Goal: Find specific page/section: Find specific page/section

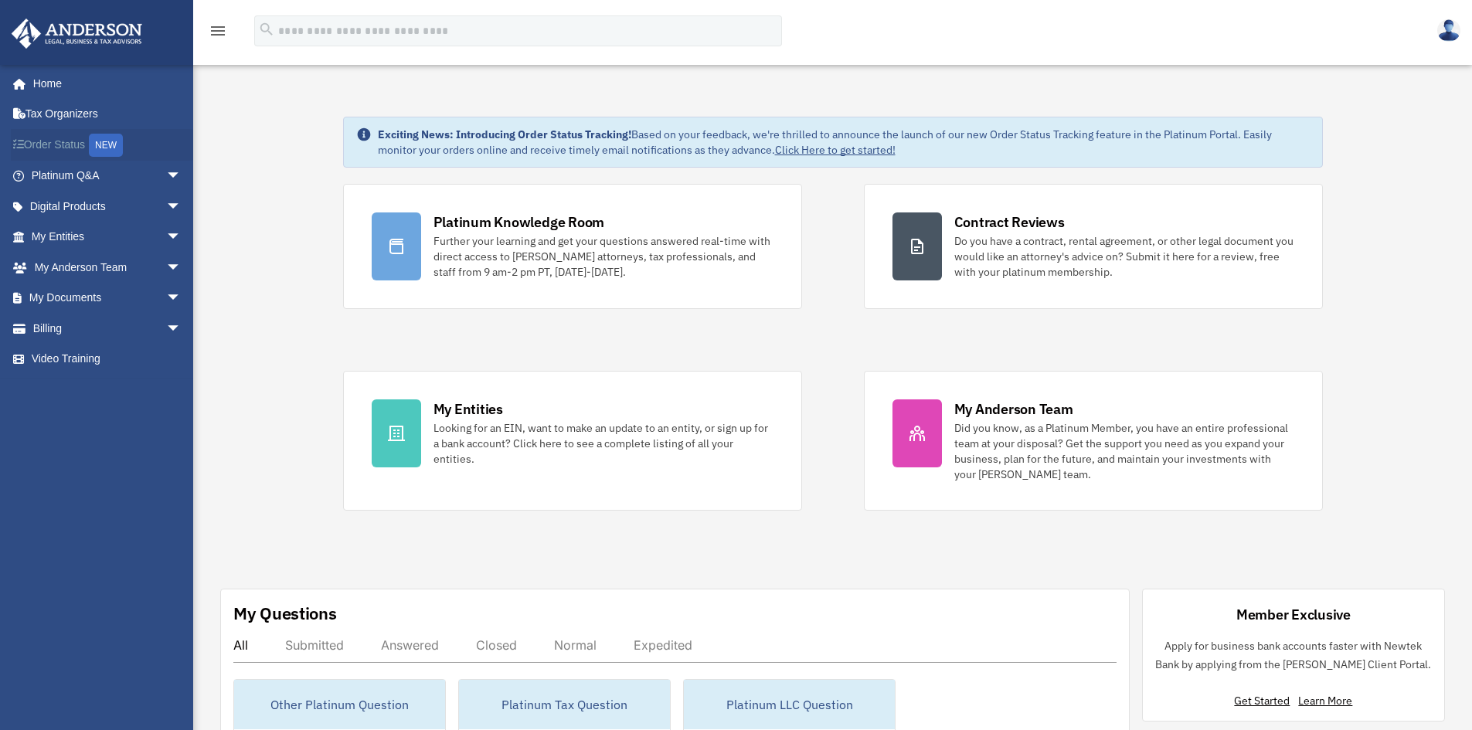
click at [80, 141] on link "Order Status NEW" at bounding box center [108, 145] width 194 height 32
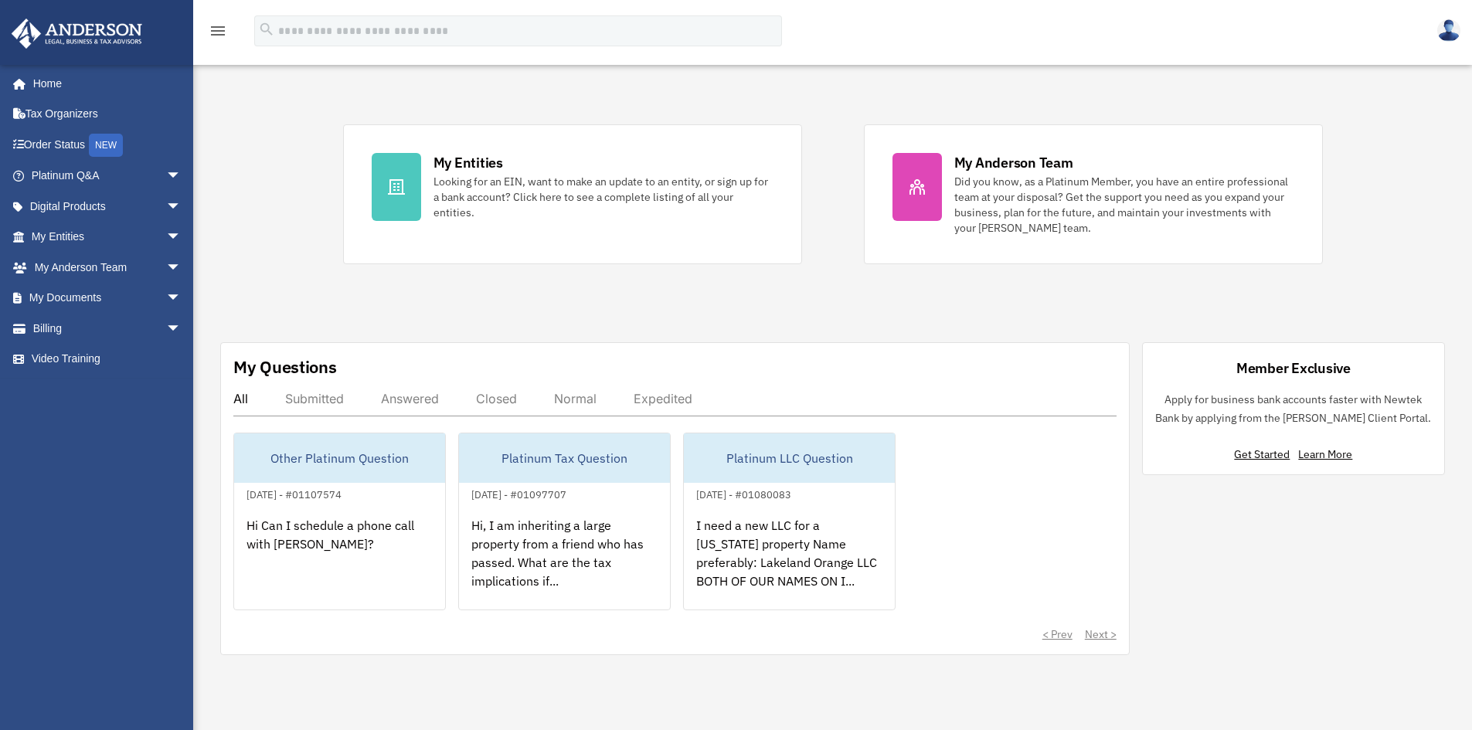
scroll to position [309, 0]
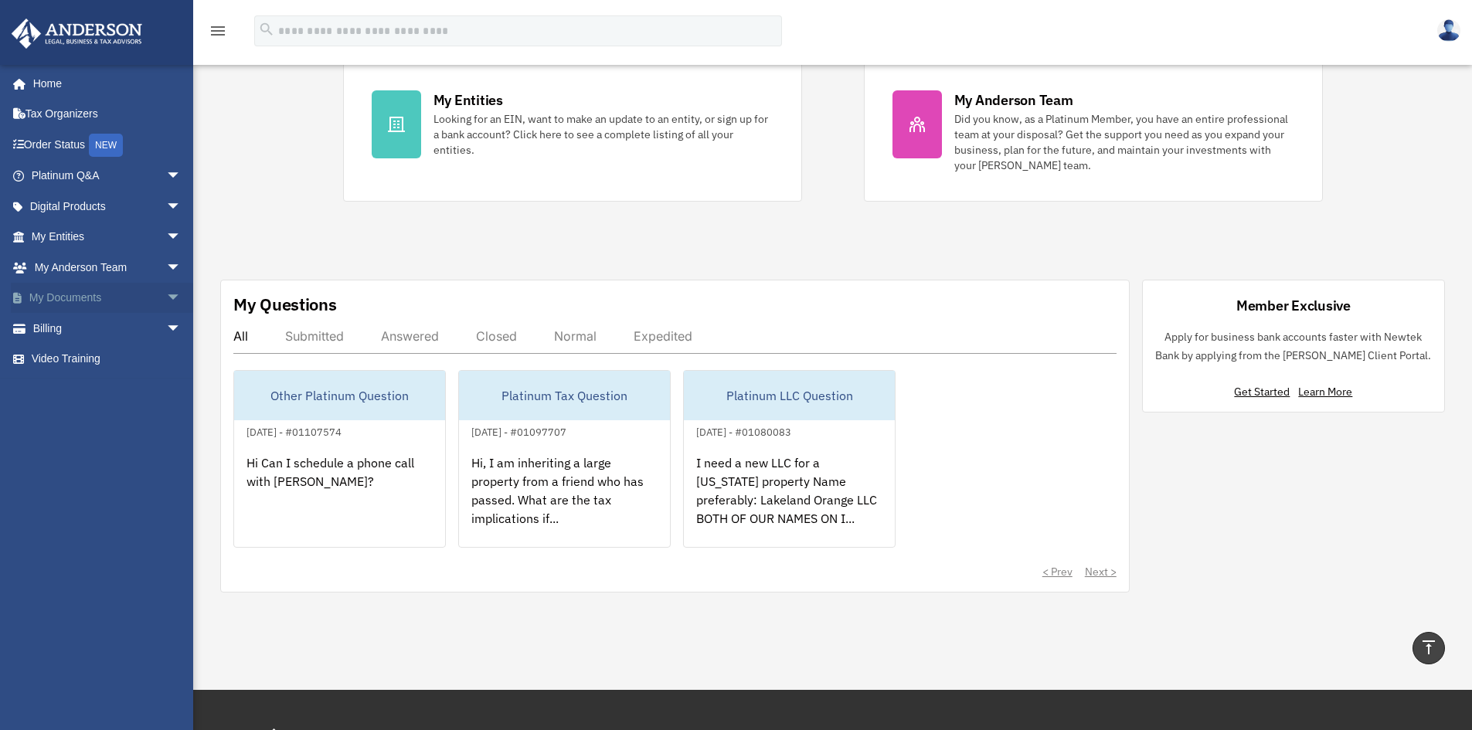
click at [49, 286] on link "My Documents arrow_drop_down" at bounding box center [108, 298] width 194 height 31
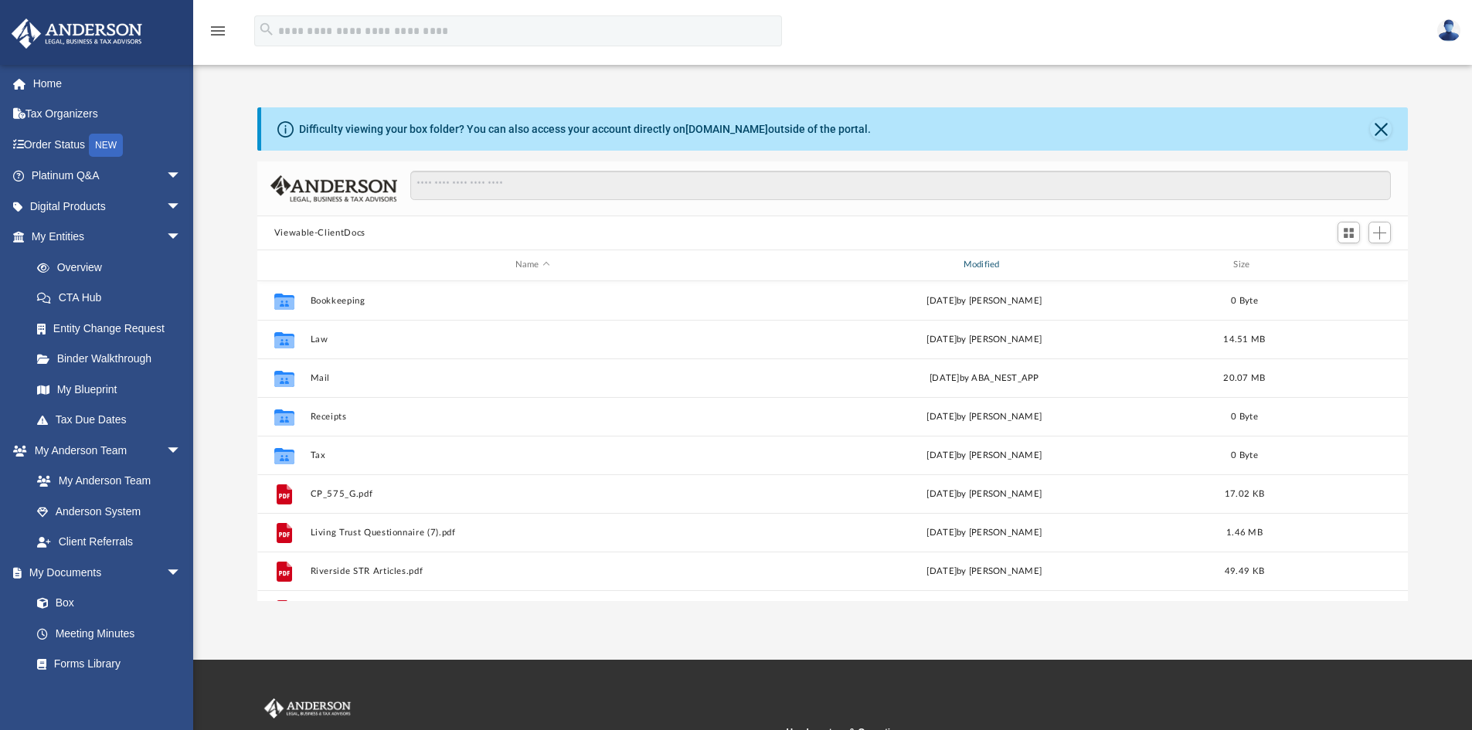
click at [967, 264] on div "Modified" at bounding box center [983, 265] width 445 height 14
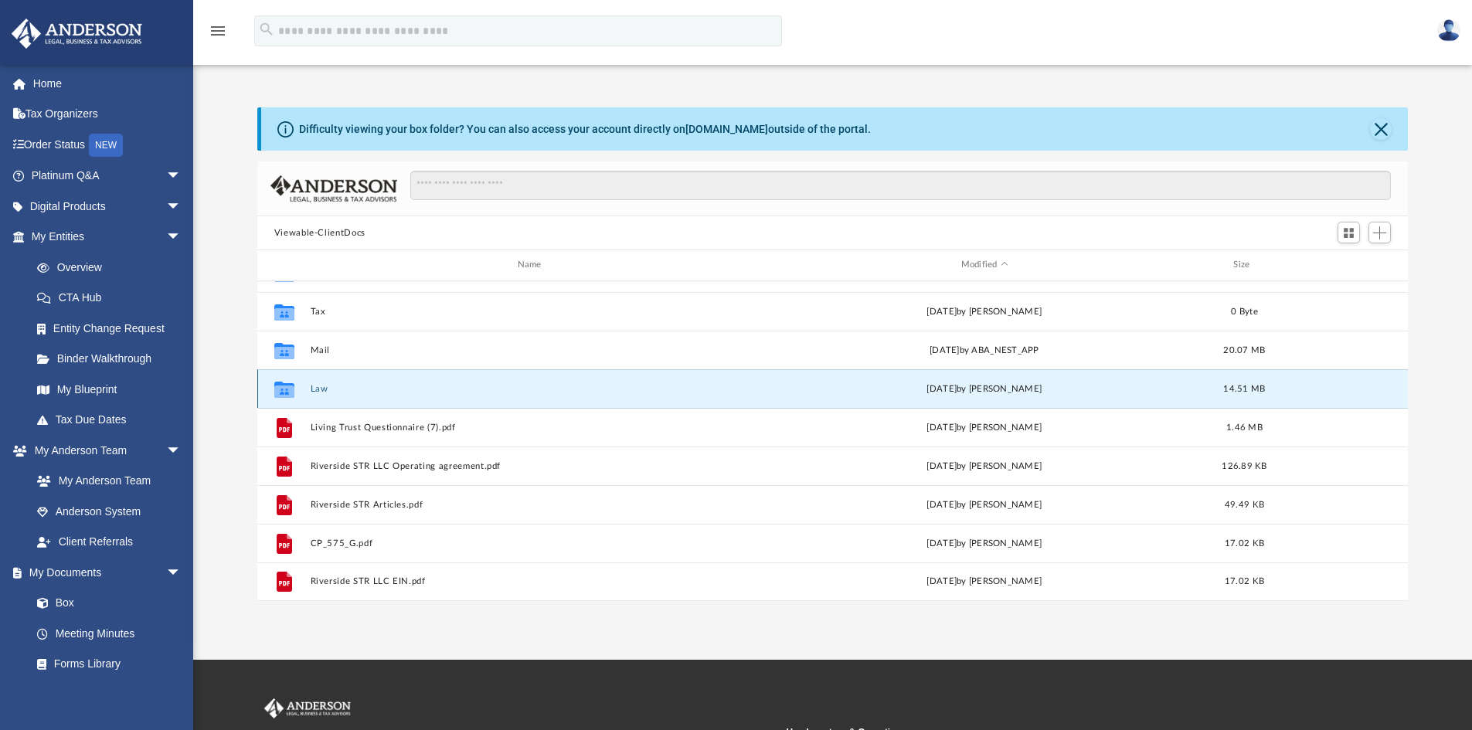
click at [314, 386] on button "Law" at bounding box center [532, 389] width 445 height 10
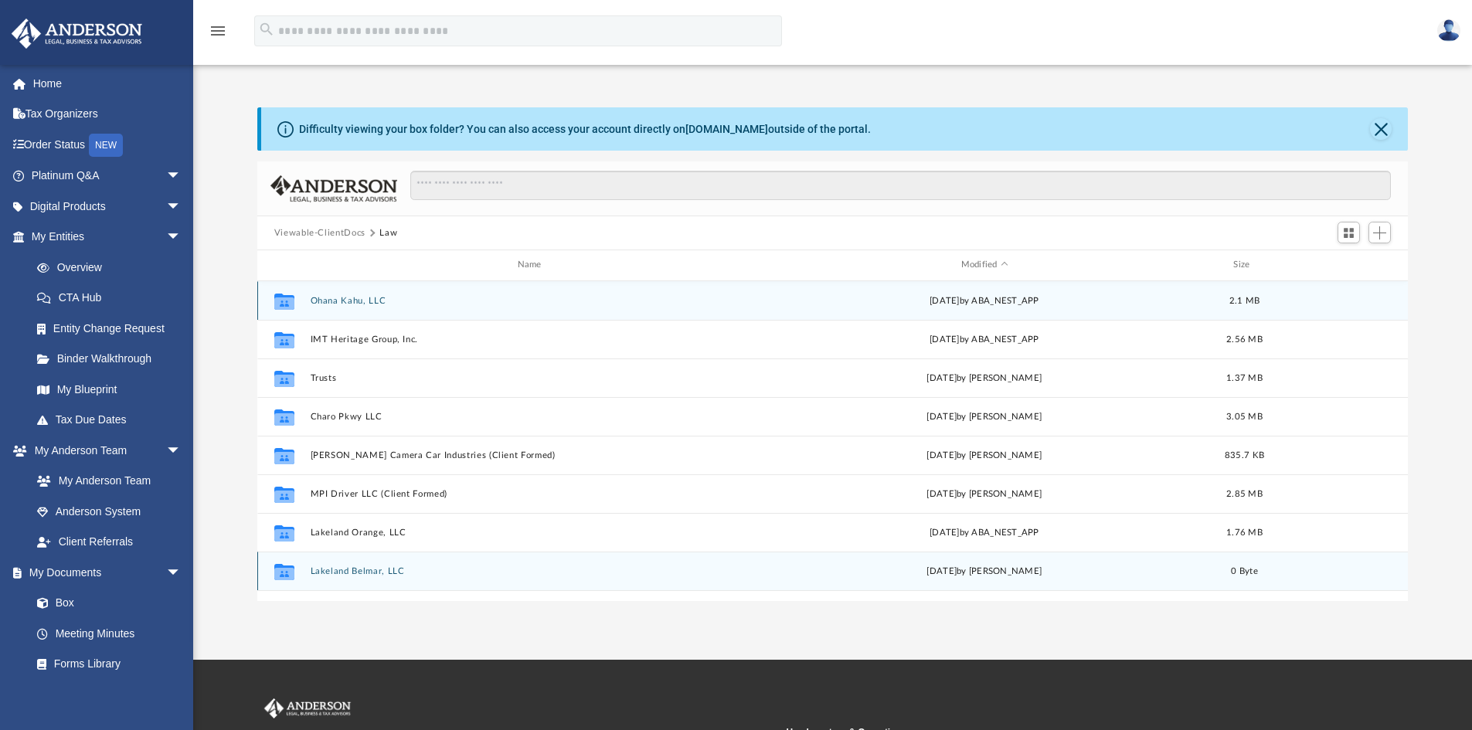
scroll to position [28, 0]
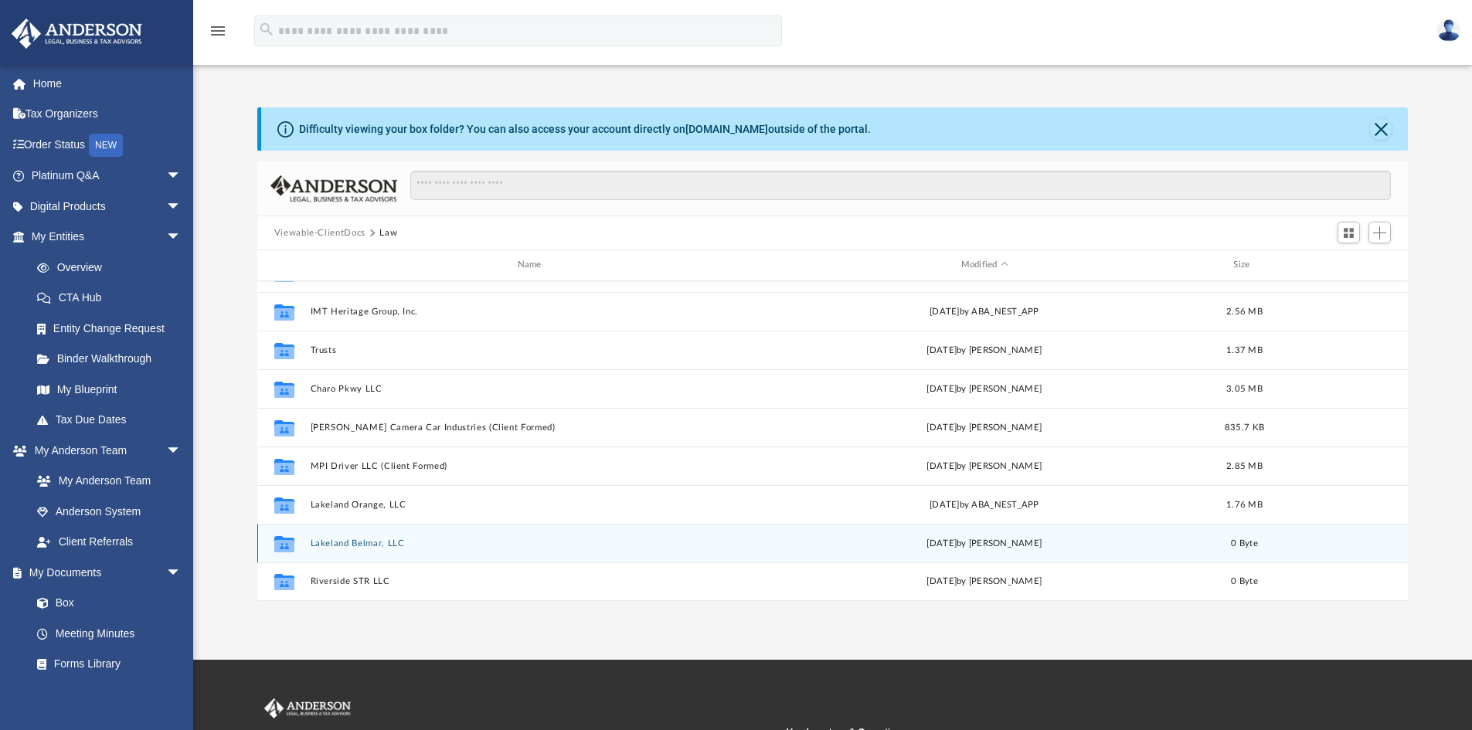
click at [356, 542] on button "Lakeland Belmar, LLC" at bounding box center [532, 544] width 445 height 10
